Goal: Transaction & Acquisition: Subscribe to service/newsletter

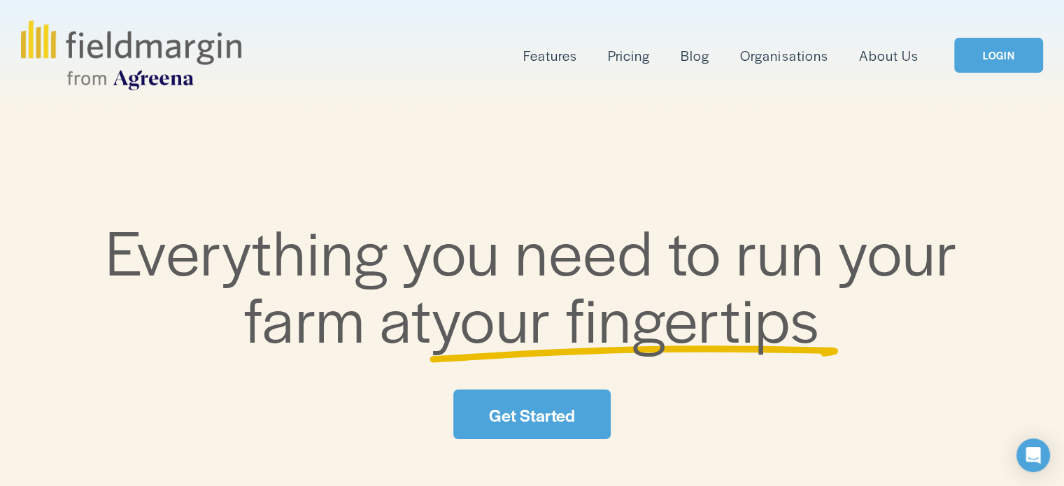
click at [1014, 49] on link "LOGIN" at bounding box center [998, 56] width 88 height 36
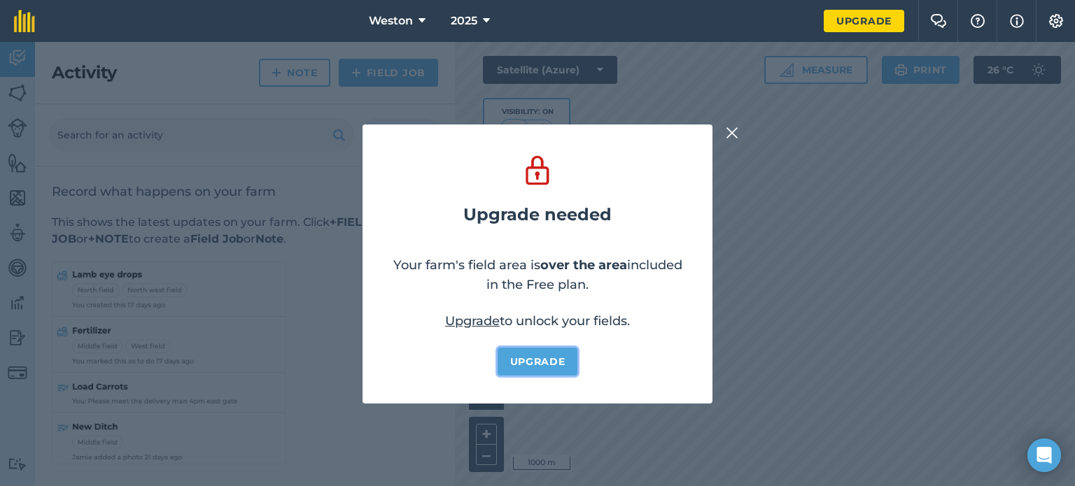
click at [540, 365] on link "Upgrade" at bounding box center [537, 362] width 80 height 28
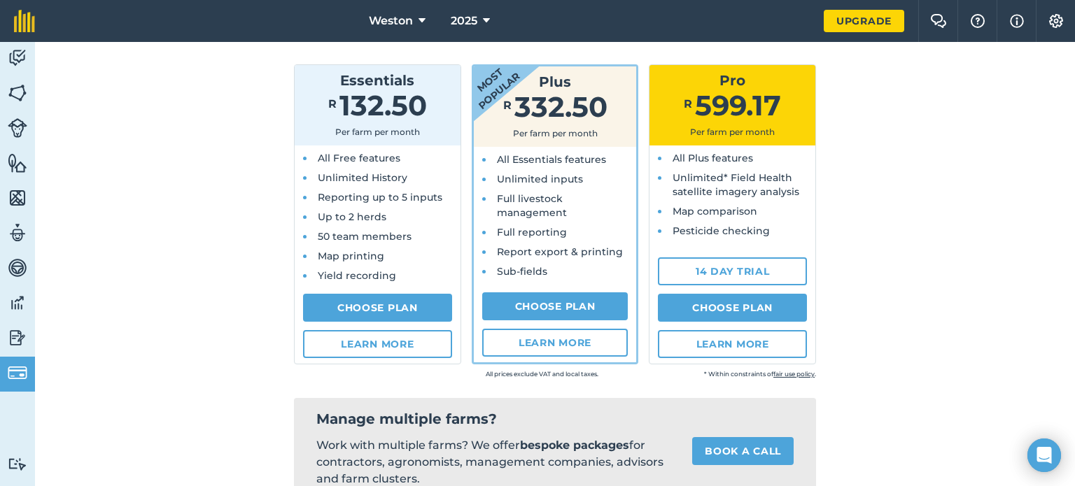
scroll to position [157, 0]
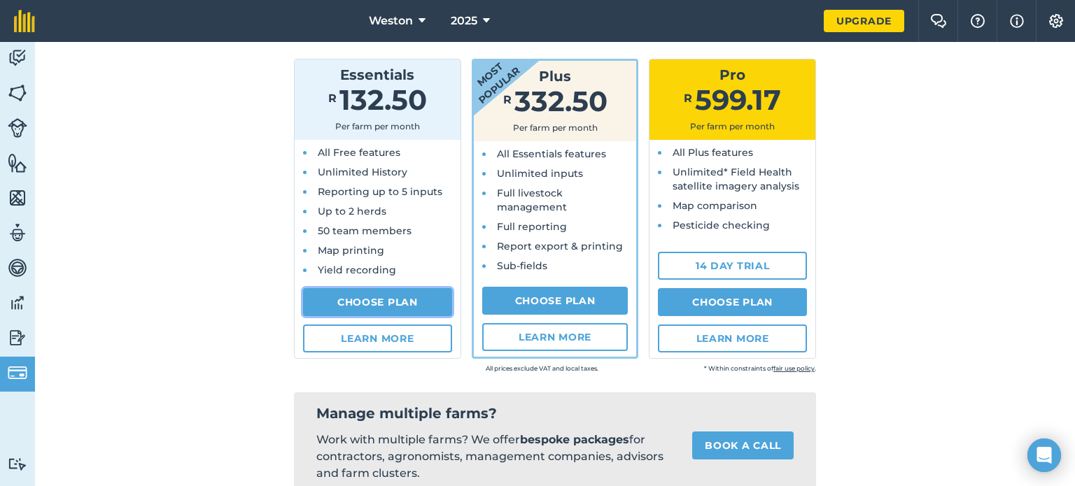
click at [375, 293] on link "Choose Plan" at bounding box center [377, 302] width 149 height 28
select select "ZA"
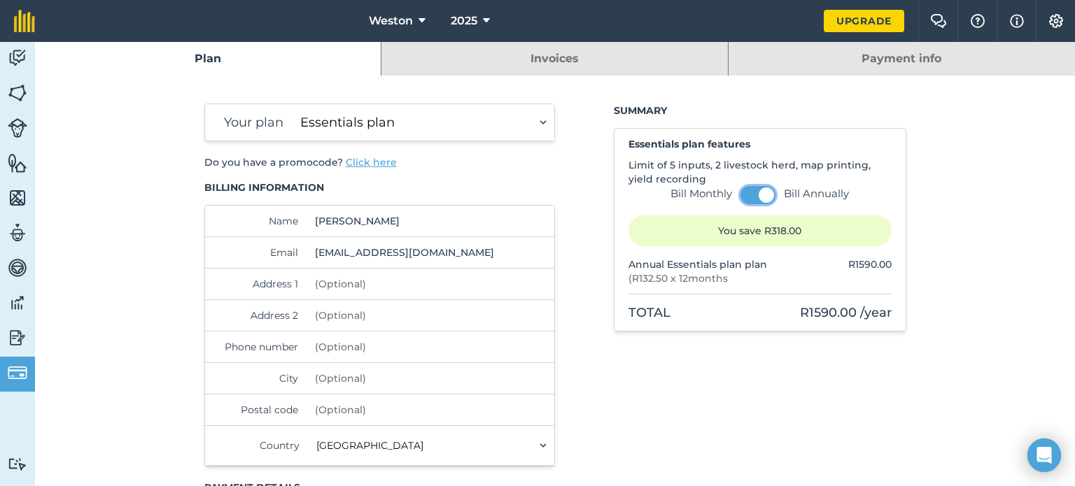
click at [742, 196] on button at bounding box center [757, 195] width 35 height 18
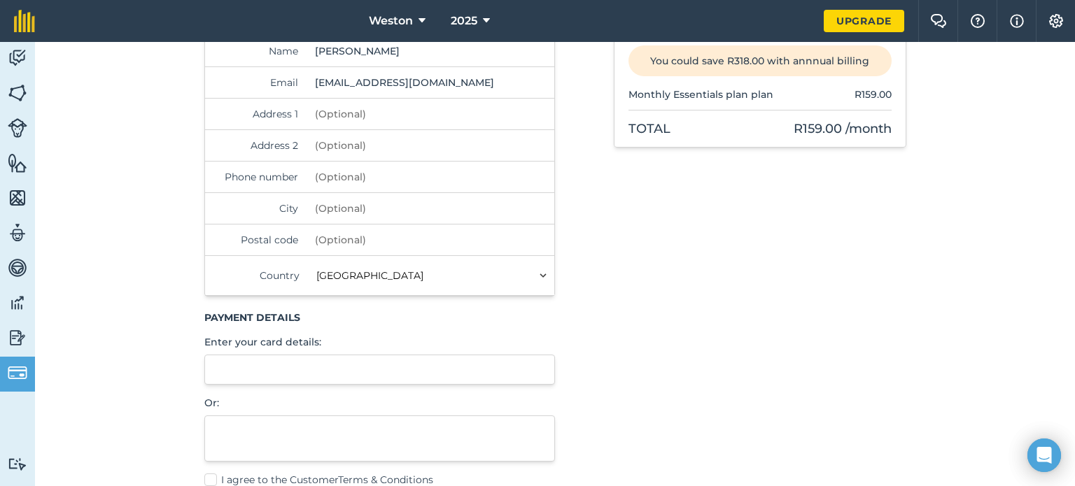
scroll to position [171, 0]
click at [313, 108] on input "Address 1" at bounding box center [404, 112] width 191 height 31
click at [364, 112] on input "WESTON aGRICULTURAL COLLEGE" at bounding box center [404, 112] width 191 height 31
type input "WESTON AGRICULTURAL COLLEGE"
click at [344, 141] on input "Address 2" at bounding box center [404, 144] width 191 height 31
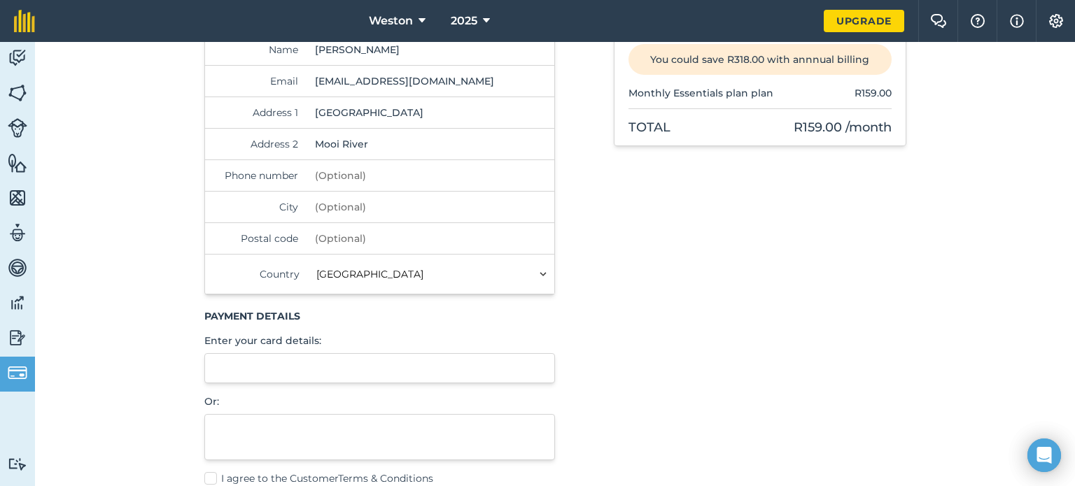
type input "Mooi River"
click at [334, 174] on input "Phone number" at bounding box center [404, 175] width 191 height 31
type input "0825363533"
click at [330, 209] on input "City" at bounding box center [404, 207] width 191 height 31
type input "Mooi River, KZN"
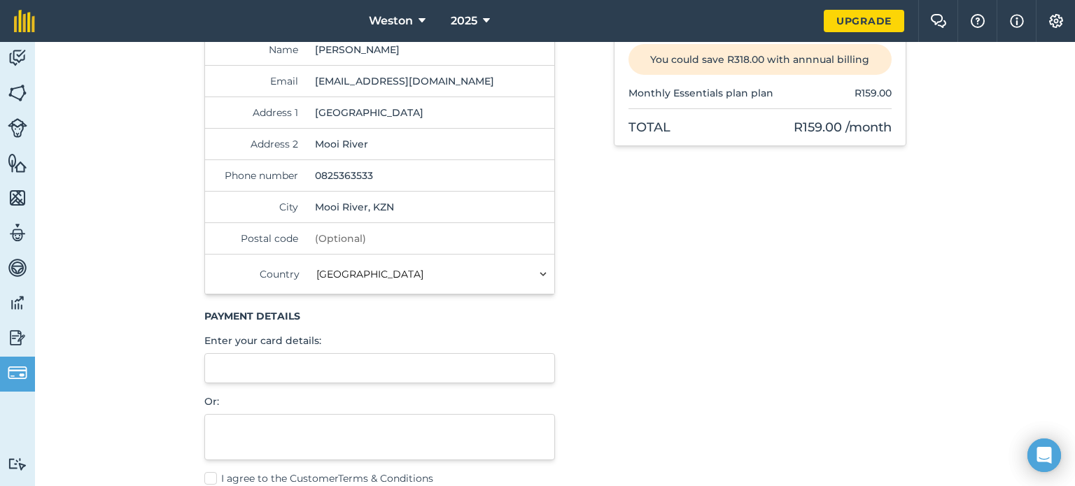
click at [330, 229] on input "Postal code" at bounding box center [404, 238] width 191 height 31
type input "3300"
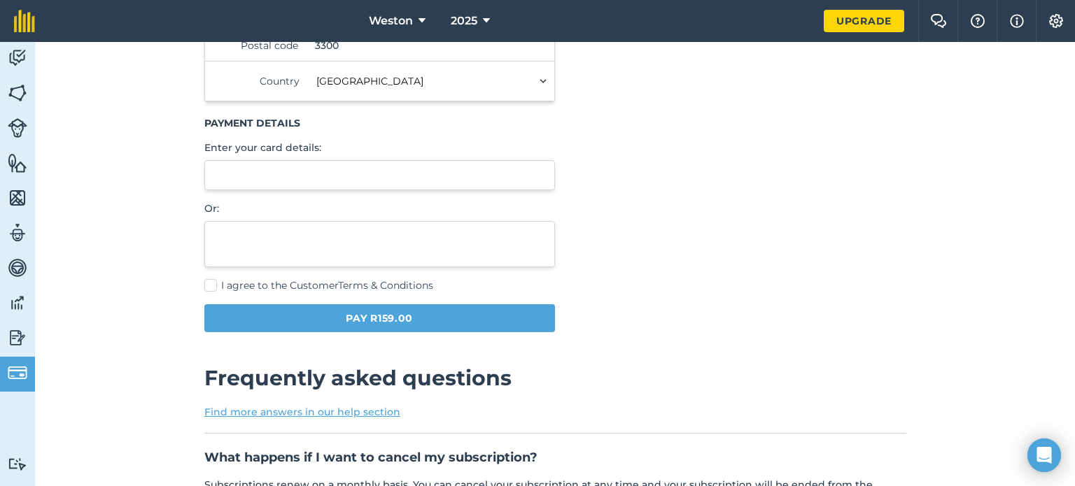
scroll to position [372, 0]
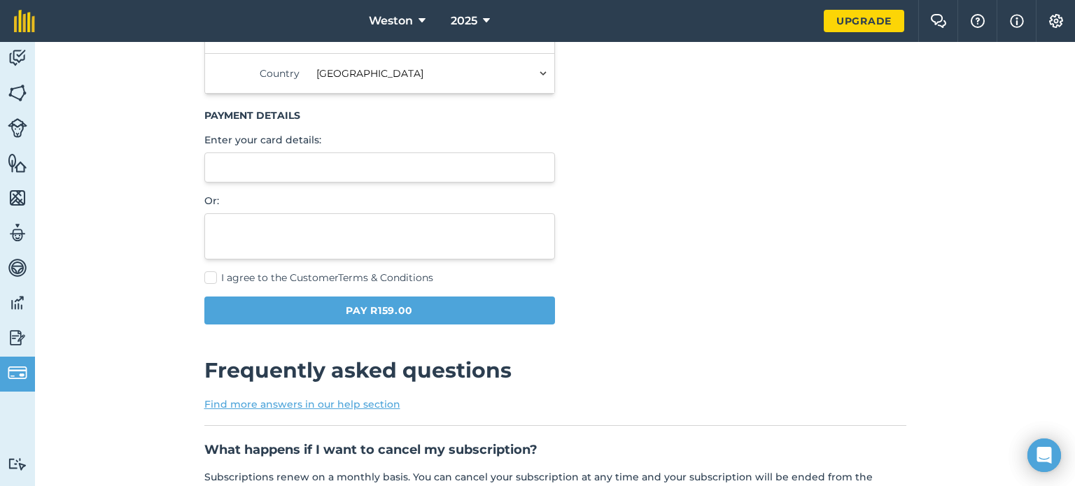
click at [207, 272] on label "I agree to the Customer Terms & Conditions" at bounding box center [379, 278] width 351 height 15
checkbox input "true"
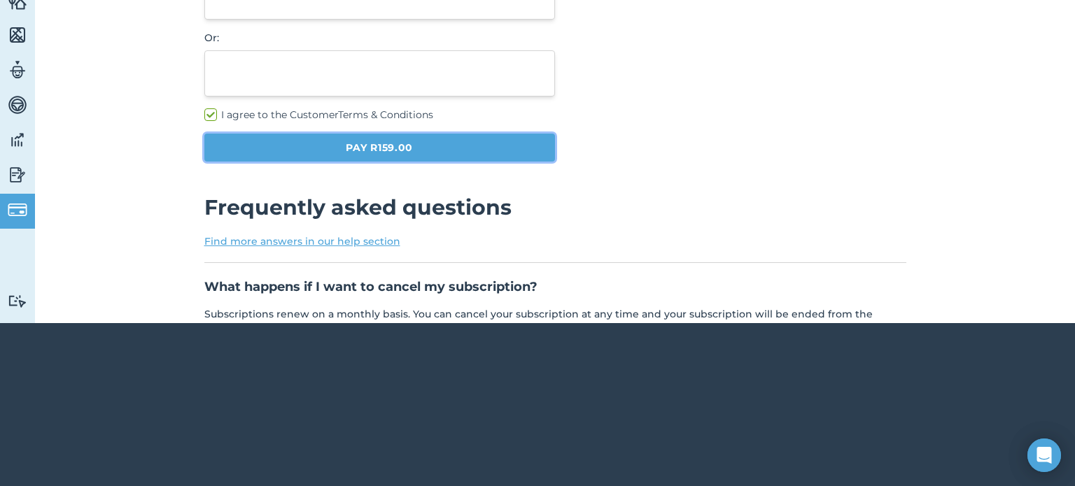
click at [404, 143] on button "Pay R159.00" at bounding box center [379, 148] width 351 height 28
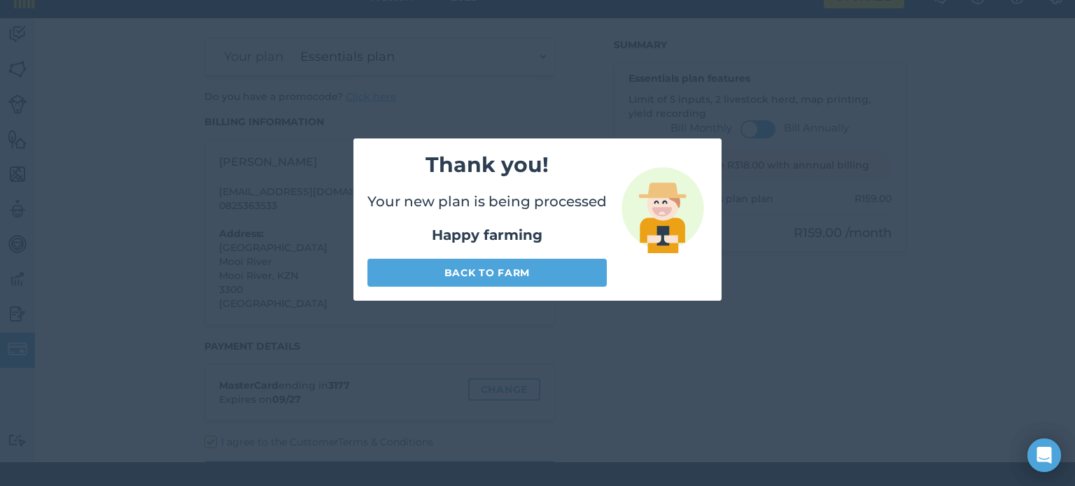
scroll to position [42, 0]
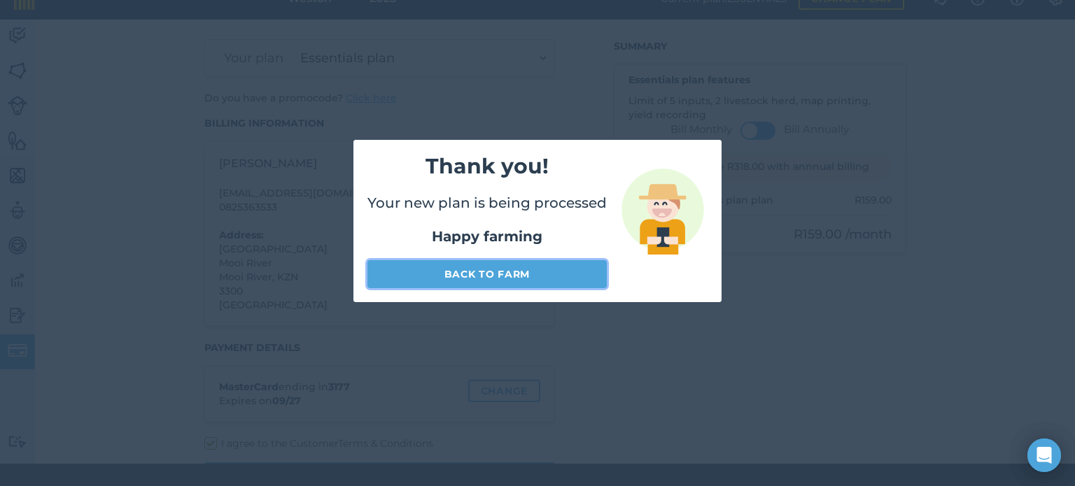
click at [527, 269] on link "Back to farm" at bounding box center [486, 274] width 239 height 28
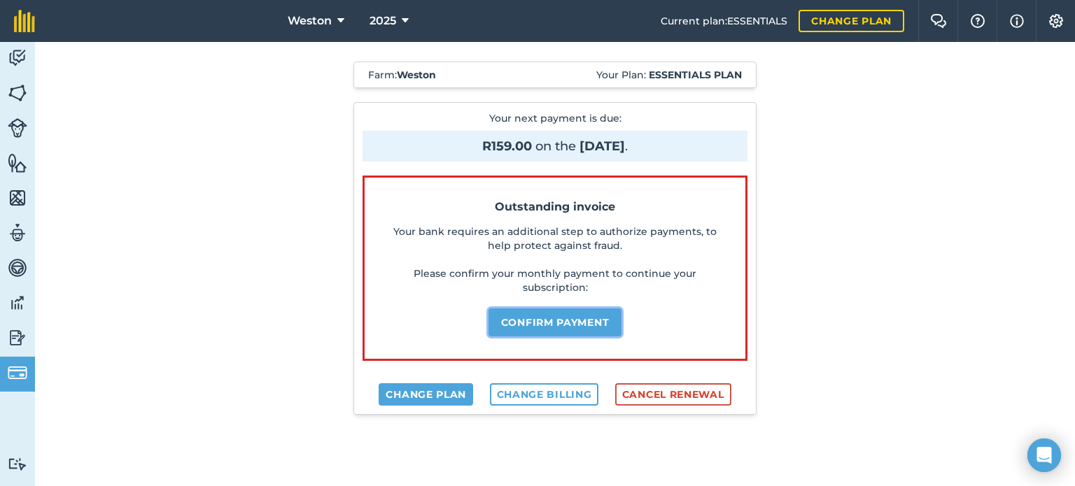
click at [567, 323] on button "Confirm payment" at bounding box center [555, 323] width 134 height 28
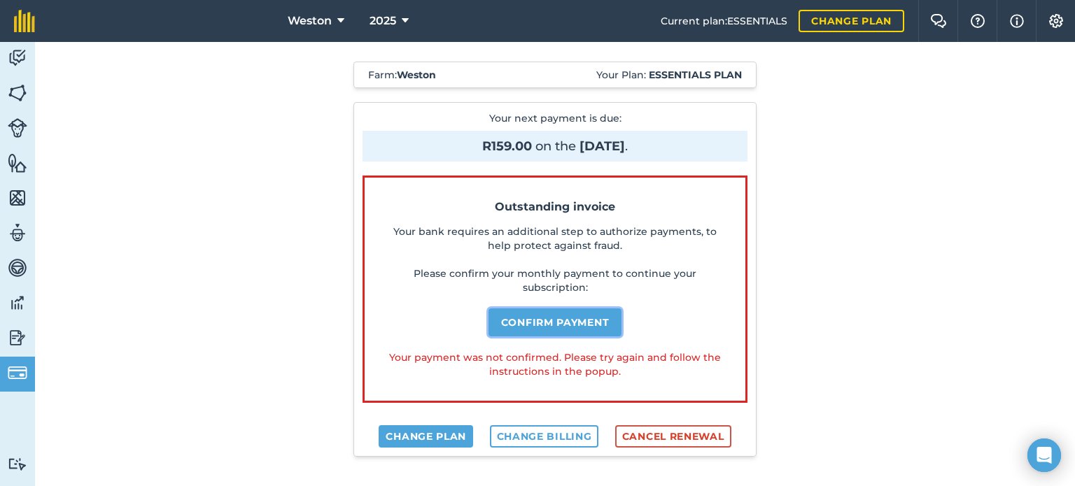
click at [577, 320] on button "Confirm payment" at bounding box center [555, 323] width 134 height 28
click at [568, 318] on button "Confirm payment" at bounding box center [555, 323] width 134 height 28
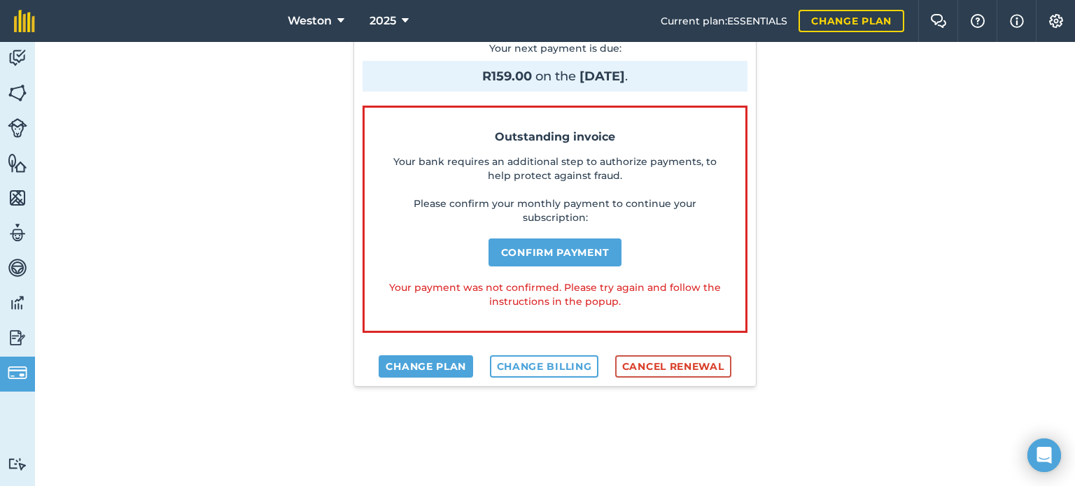
scroll to position [101, 0]
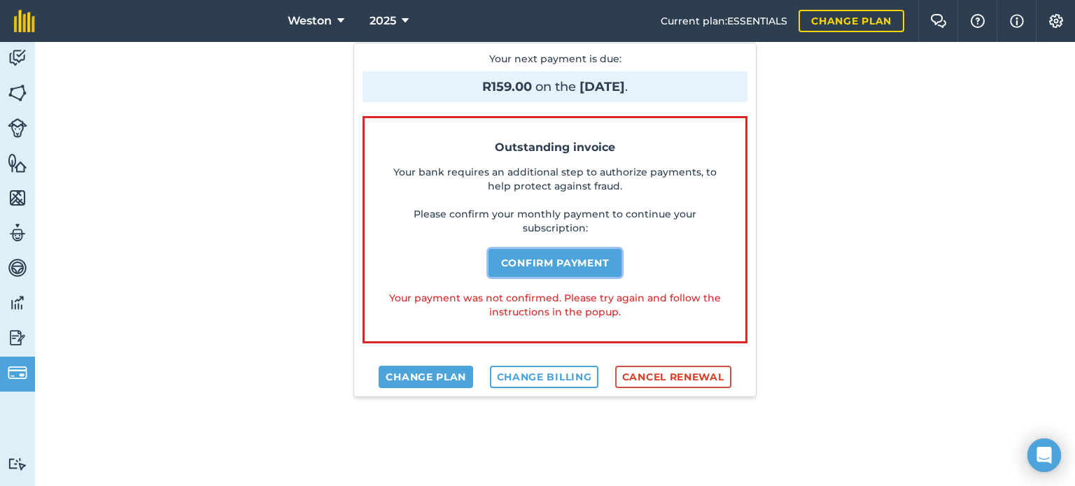
click at [569, 253] on button "Confirm payment" at bounding box center [555, 263] width 134 height 28
click at [557, 257] on button "Confirm payment" at bounding box center [555, 263] width 134 height 28
click at [555, 265] on button "Confirm payment" at bounding box center [555, 263] width 134 height 28
click at [450, 369] on link "Change plan" at bounding box center [425, 377] width 94 height 22
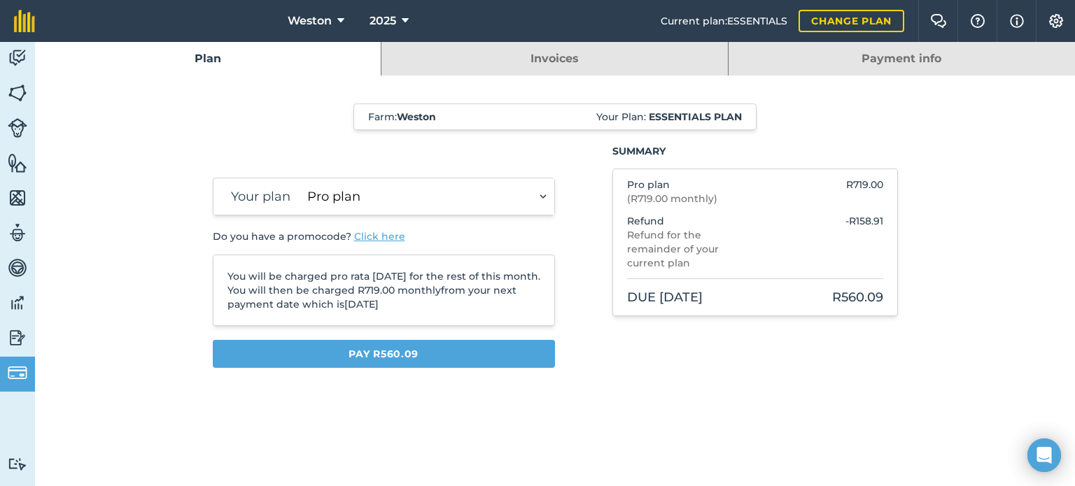
click at [463, 274] on p "You will be charged pro rata today for the rest of this month. You will then be…" at bounding box center [383, 290] width 313 height 42
click at [540, 198] on select "Plus plan Pro plan" at bounding box center [428, 196] width 253 height 36
select select "9220acf7-288c-4cbd-b74c-53c24f79aa56"
click at [302, 178] on select "Plus plan Pro plan" at bounding box center [428, 196] width 253 height 36
click at [597, 388] on div "Plan Invoices Payment info Farm : Weston Your Plan: Essentials plan Your plan P…" at bounding box center [555, 221] width 1040 height 358
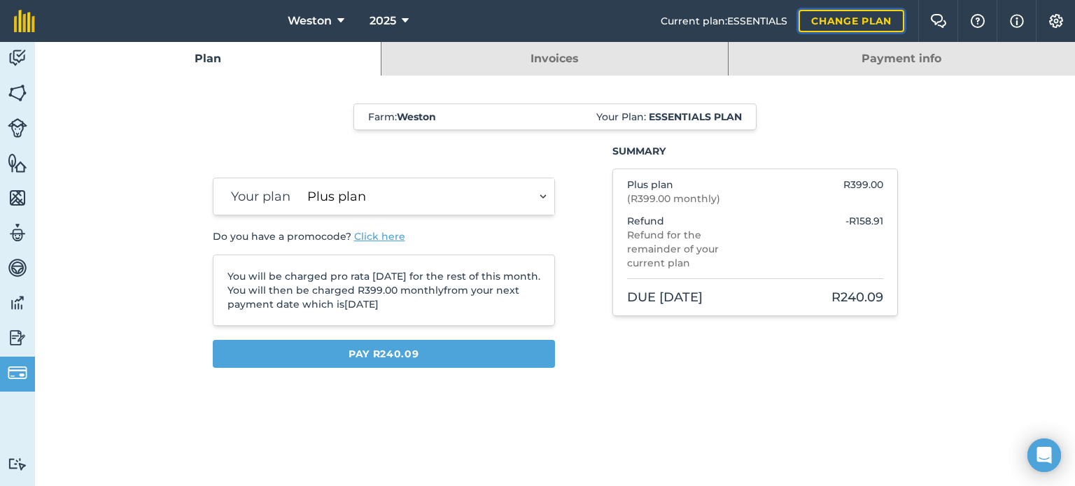
click at [848, 16] on link "Change plan" at bounding box center [851, 21] width 106 height 22
click at [850, 18] on link "Change plan" at bounding box center [851, 21] width 106 height 22
